Goal: Transaction & Acquisition: Purchase product/service

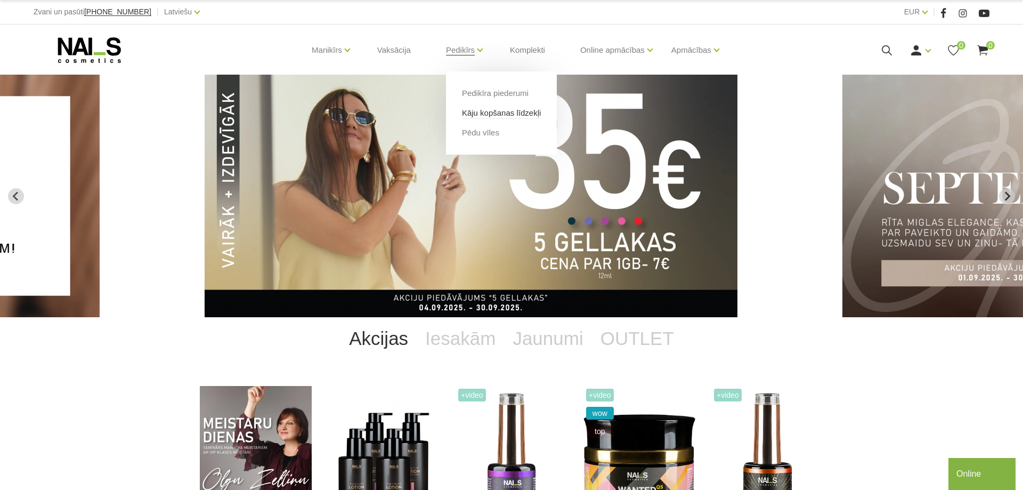
click at [507, 115] on link "Kāju kopšanas līdzekļi" at bounding box center [501, 113] width 79 height 12
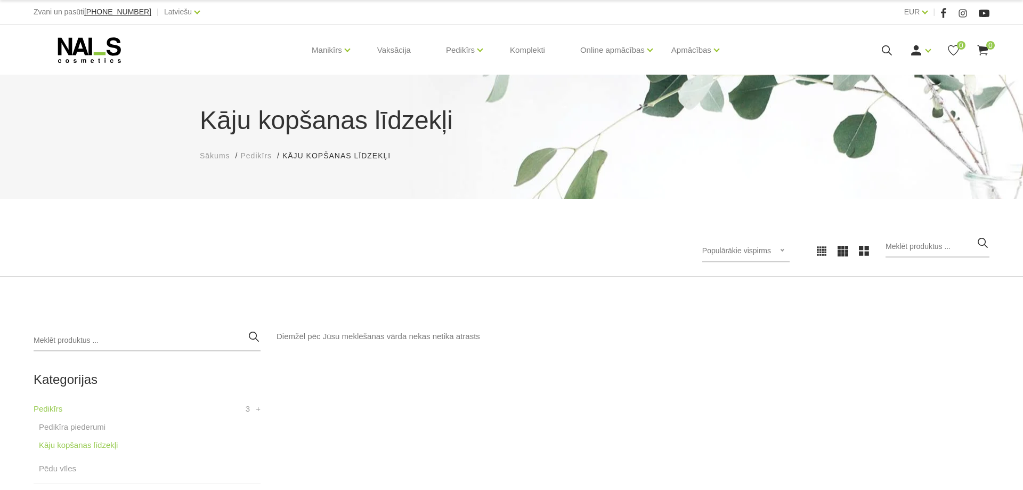
click at [789, 249] on div "Populārākie vispirms Populārākie vispirms Jaunumi Lētākais vispirms Dārgākais v…" at bounding box center [745, 251] width 87 height 22
click at [946, 241] on input "search" at bounding box center [938, 246] width 104 height 21
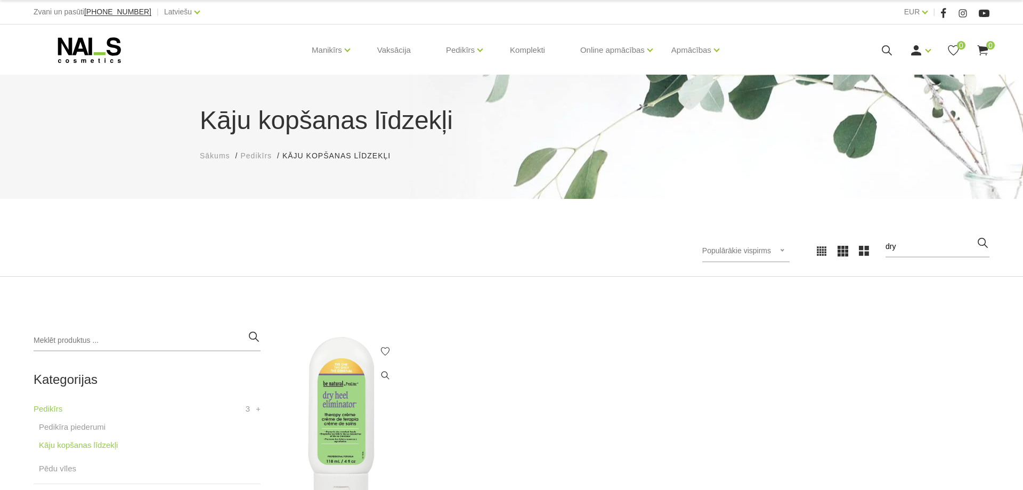
type input "dry"
click at [328, 403] on img at bounding box center [342, 419] width 130 height 179
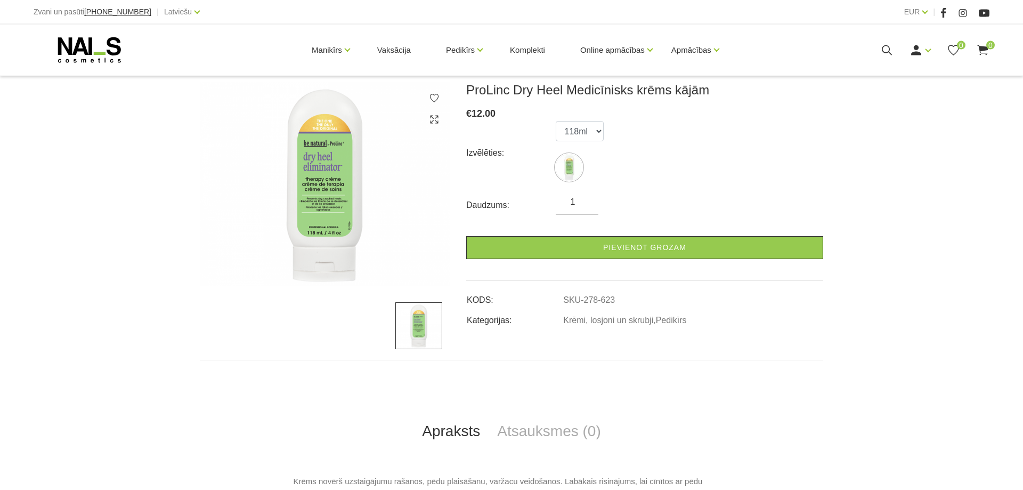
scroll to position [163, 0]
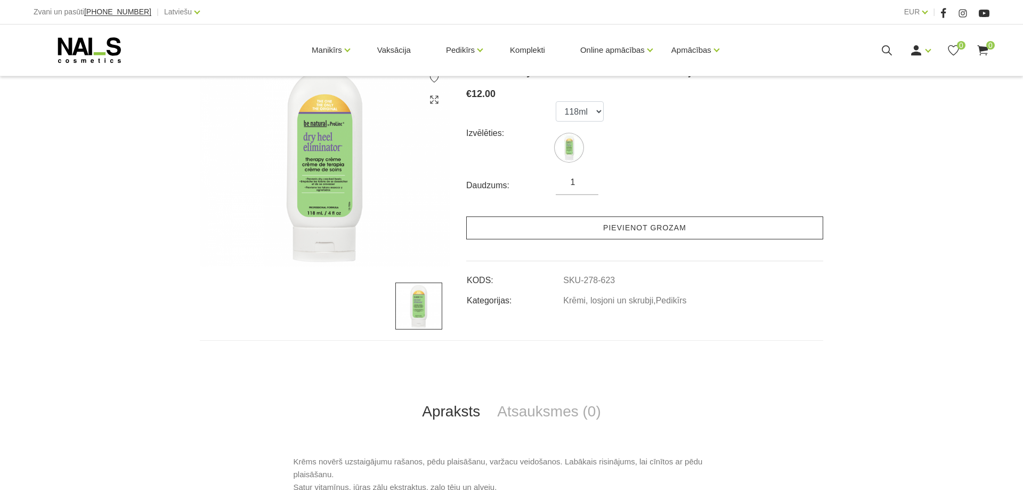
click at [550, 230] on link "Pievienot grozam" at bounding box center [644, 227] width 357 height 23
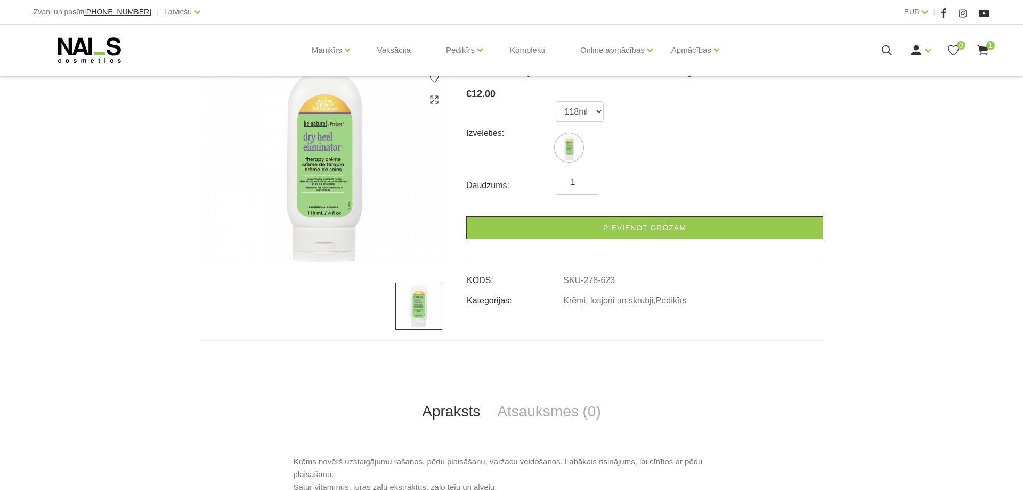
click at [980, 52] on use at bounding box center [982, 50] width 11 height 10
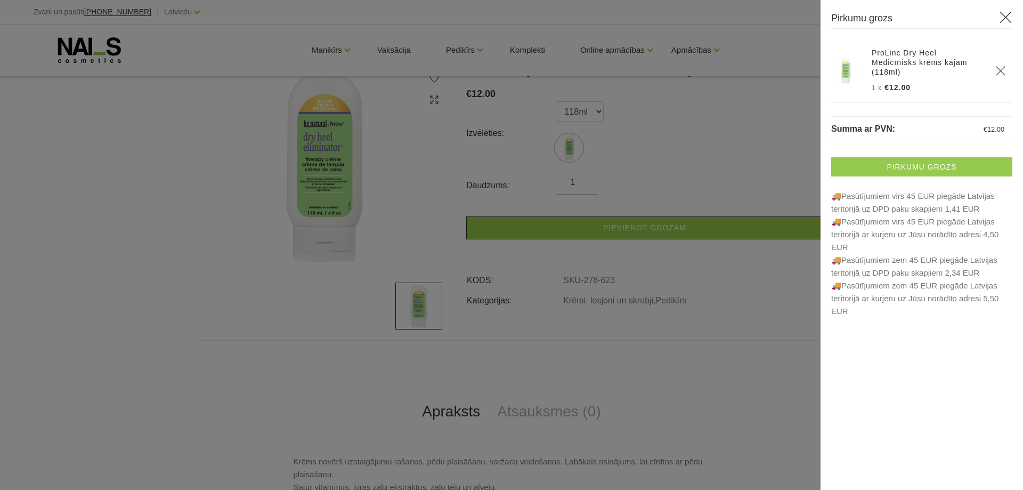
click at [923, 157] on link "Pirkumu grozs" at bounding box center [921, 166] width 181 height 19
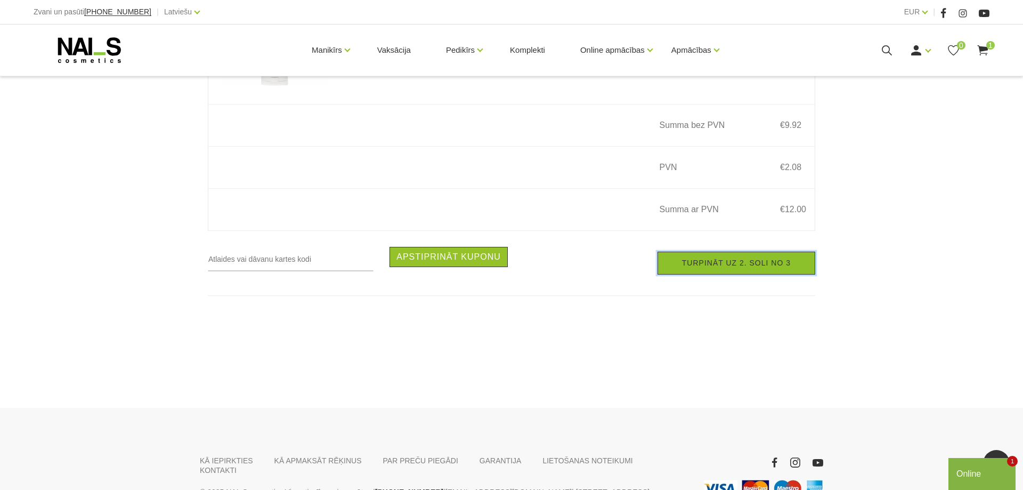
click at [736, 274] on link "Turpināt uz 2. soli no 3" at bounding box center [737, 263] width 158 height 23
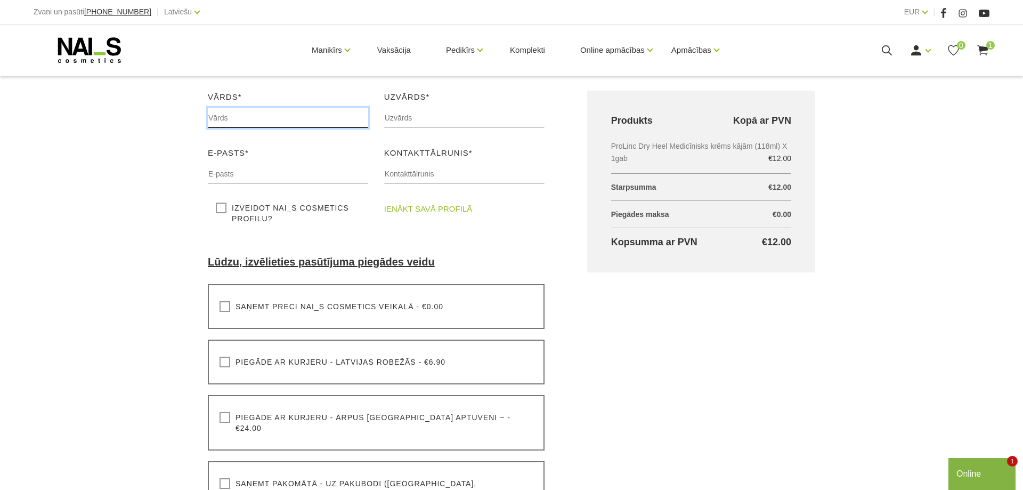
drag, startPoint x: 231, startPoint y: 113, endPoint x: 237, endPoint y: 119, distance: 8.3
click at [233, 113] on input "text" at bounding box center [288, 118] width 160 height 20
type input "Sanita"
click at [405, 124] on input "text" at bounding box center [464, 118] width 160 height 20
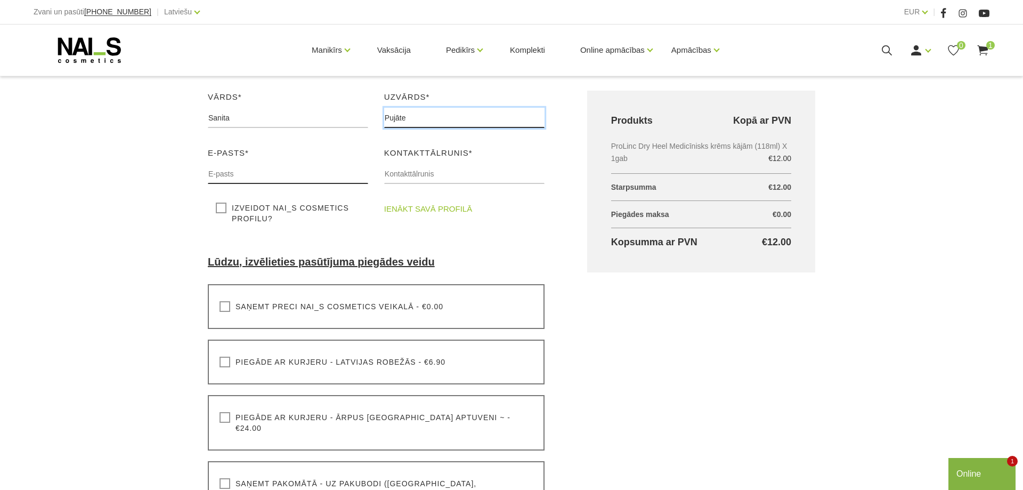
type input "Pujāte"
click at [274, 167] on input "text" at bounding box center [288, 174] width 160 height 20
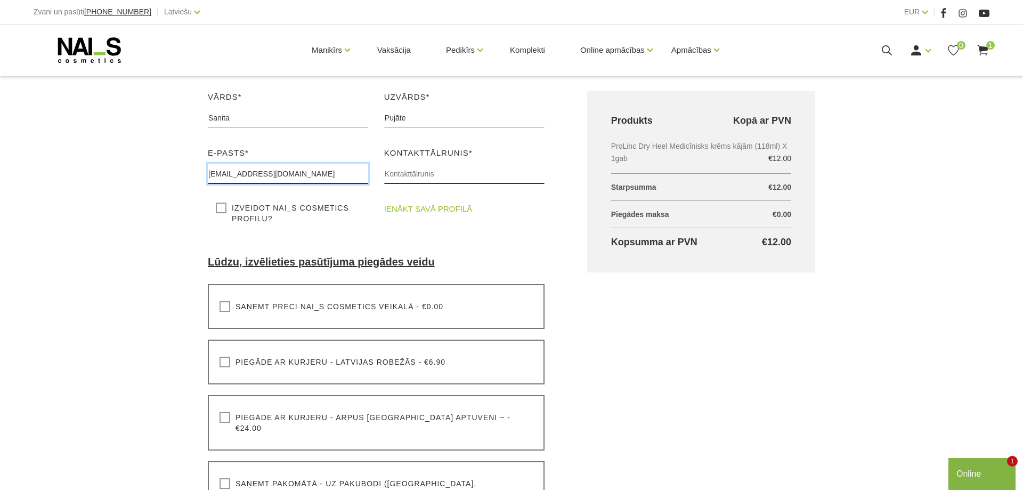
type input "[EMAIL_ADDRESS][DOMAIN_NAME]"
click at [392, 176] on input "text" at bounding box center [464, 174] width 160 height 20
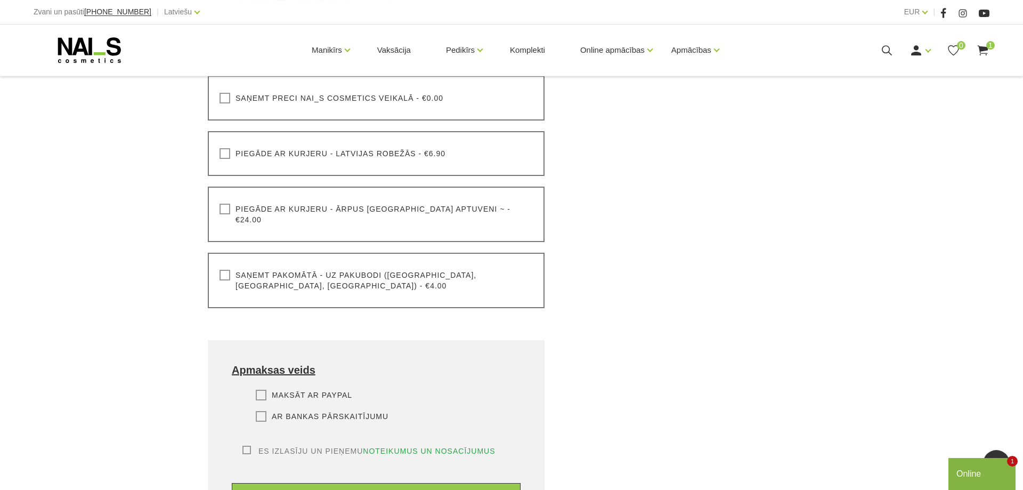
scroll to position [380, 0]
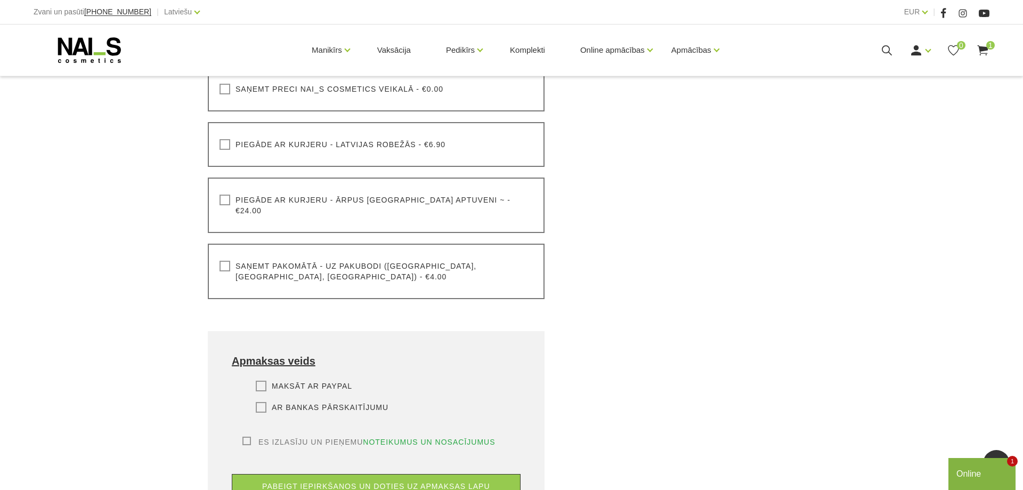
type input "[PHONE_NUMBER]"
click at [223, 261] on label "Saņemt pakomātā - uz pakubodi ([GEOGRAPHIC_DATA], [GEOGRAPHIC_DATA], [GEOGRAPHI…" at bounding box center [376, 271] width 313 height 21
click at [0, 0] on input "Saņemt pakomātā - uz pakubodi ([GEOGRAPHIC_DATA], [GEOGRAPHIC_DATA], [GEOGRAPHI…" at bounding box center [0, 0] width 0 height 0
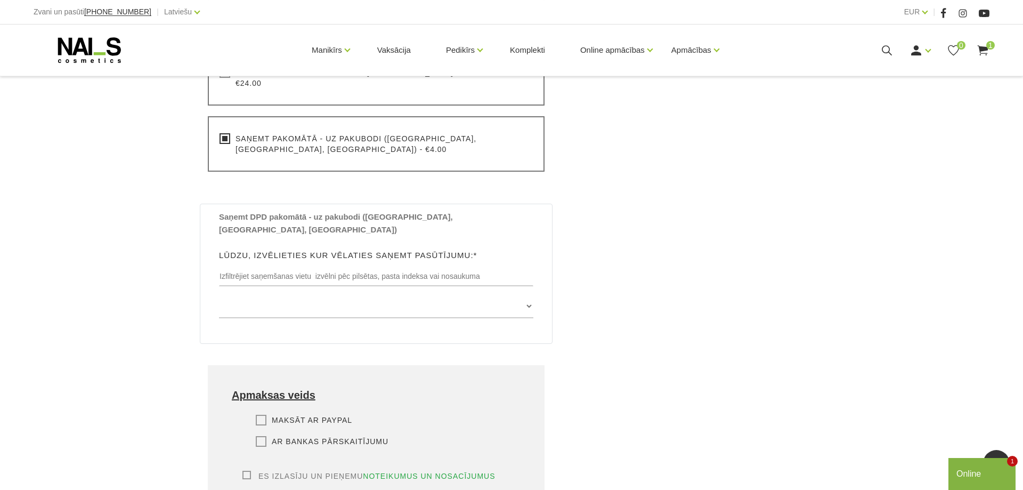
scroll to position [489, 0]
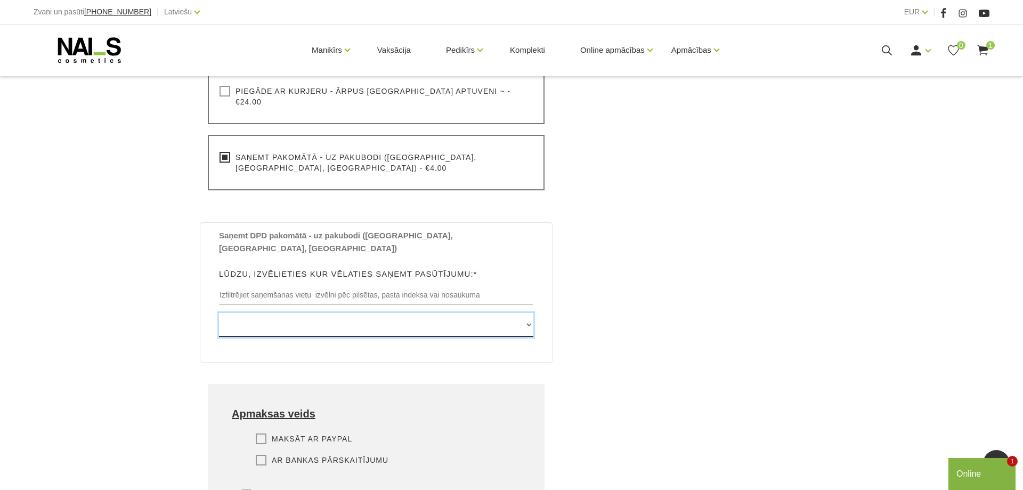
select select "[STREET_ADDRESS], (Paku Skapis Rimi Kuldīga)"
click option "[STREET_ADDRESS], (Paku Skapis Rimi Kuldīga)" at bounding box center [0, 0] width 0 height 0
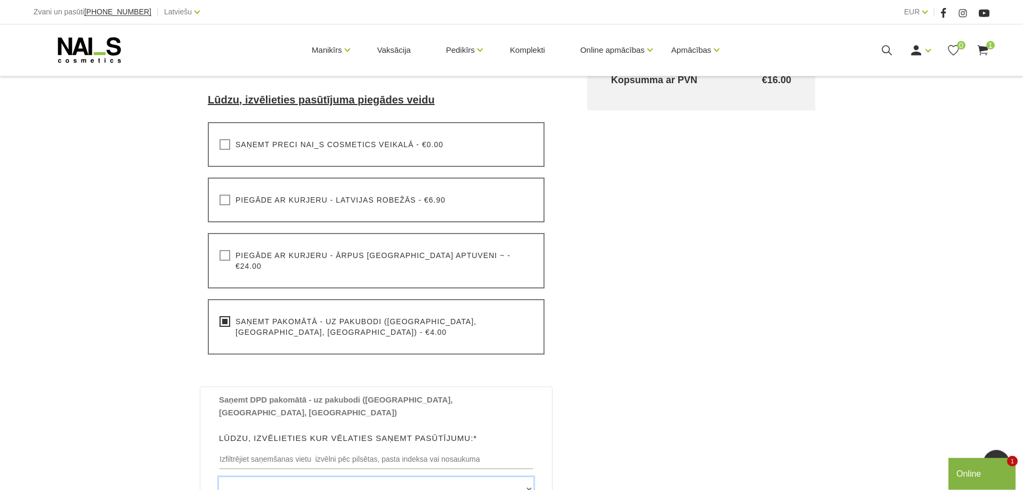
scroll to position [326, 0]
click at [226, 145] on label "Saņemt preci NAI_S cosmetics veikalā - €0.00" at bounding box center [332, 143] width 224 height 11
click at [0, 0] on input "Saņemt preci NAI_S cosmetics veikalā - €0.00" at bounding box center [0, 0] width 0 height 0
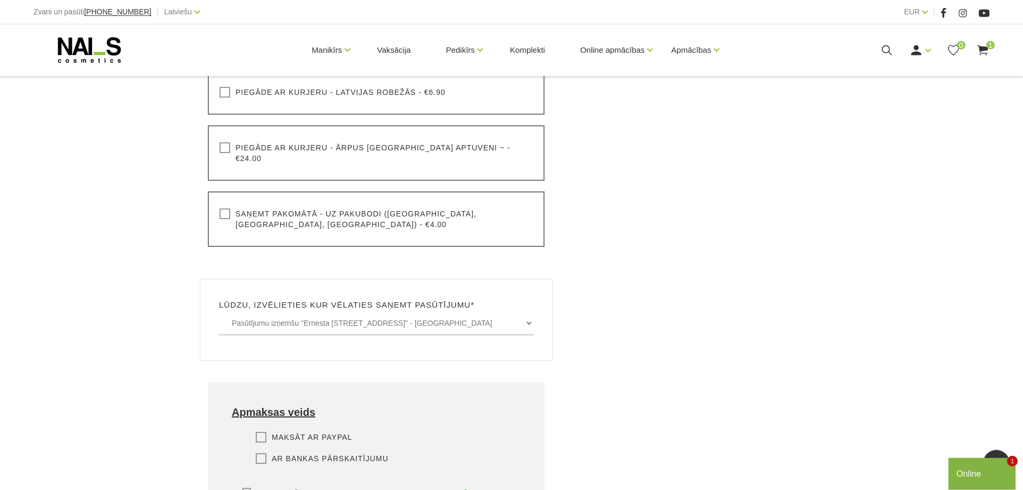
scroll to position [435, 0]
click at [219, 309] on select "Pasūtījumu izņemšu "[PERSON_NAME]-[GEOGRAPHIC_DATA], [GEOGRAPHIC_DATA]" - BEZMA…" at bounding box center [376, 321] width 314 height 24
click at [686, 207] on div "Grozs kopā Produkts Kopā ar PVN ProLinc Dry Heel Medicīnisks krēms kājām (118ml…" at bounding box center [701, 191] width 271 height 800
